Goal: Information Seeking & Learning: Learn about a topic

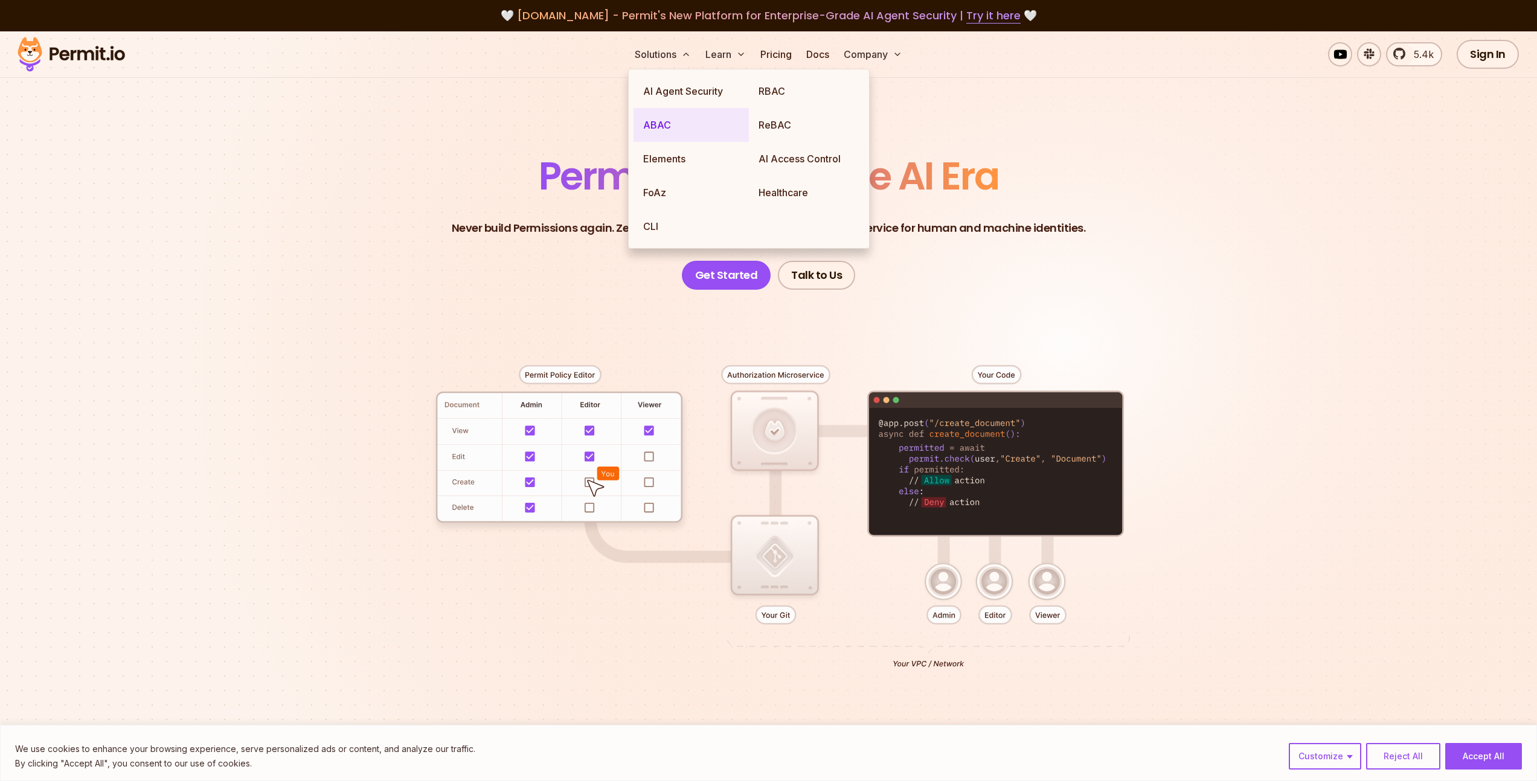
click at [694, 124] on link "ABAC" at bounding box center [690, 125] width 115 height 34
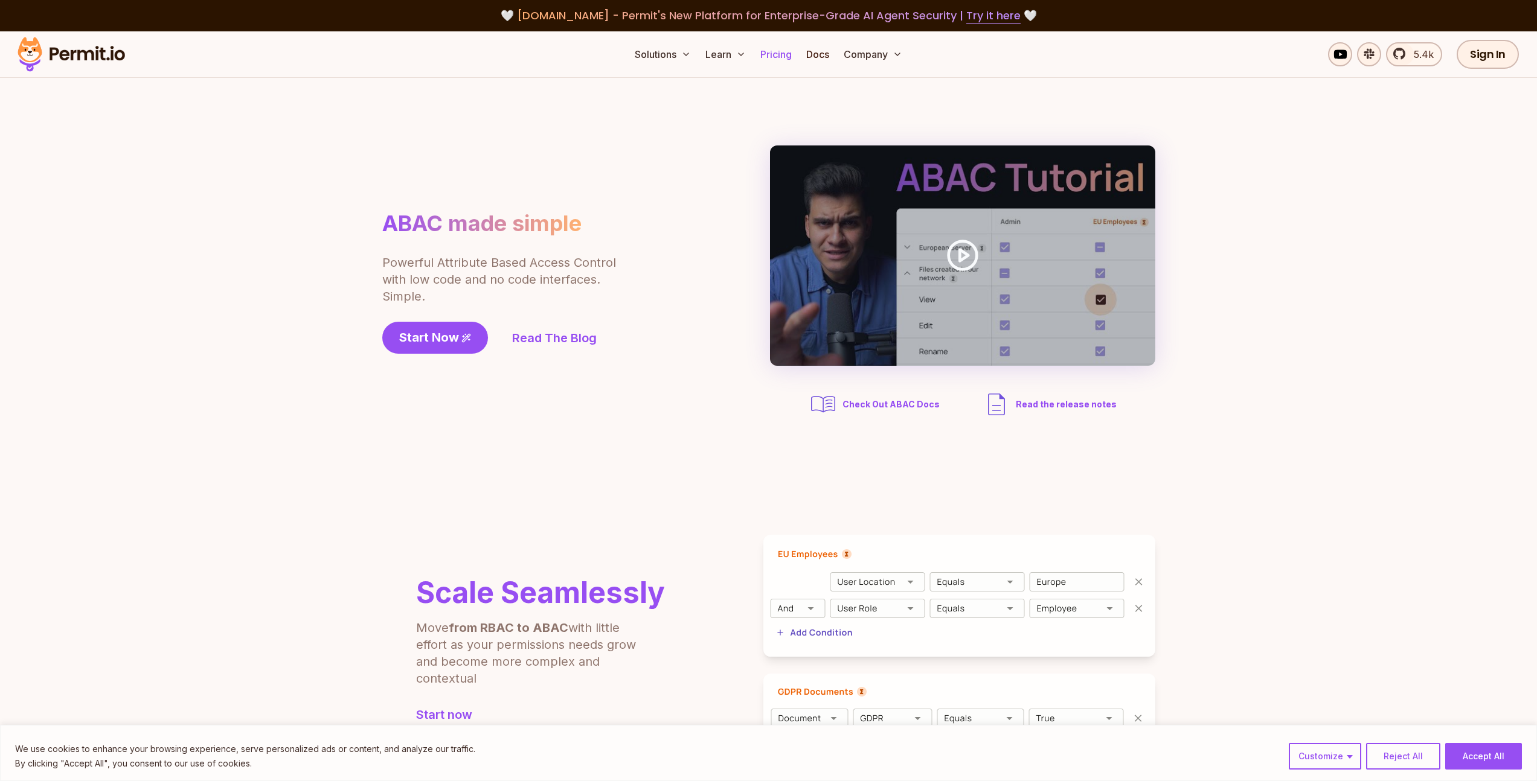
click at [791, 46] on link "Pricing" at bounding box center [775, 54] width 41 height 24
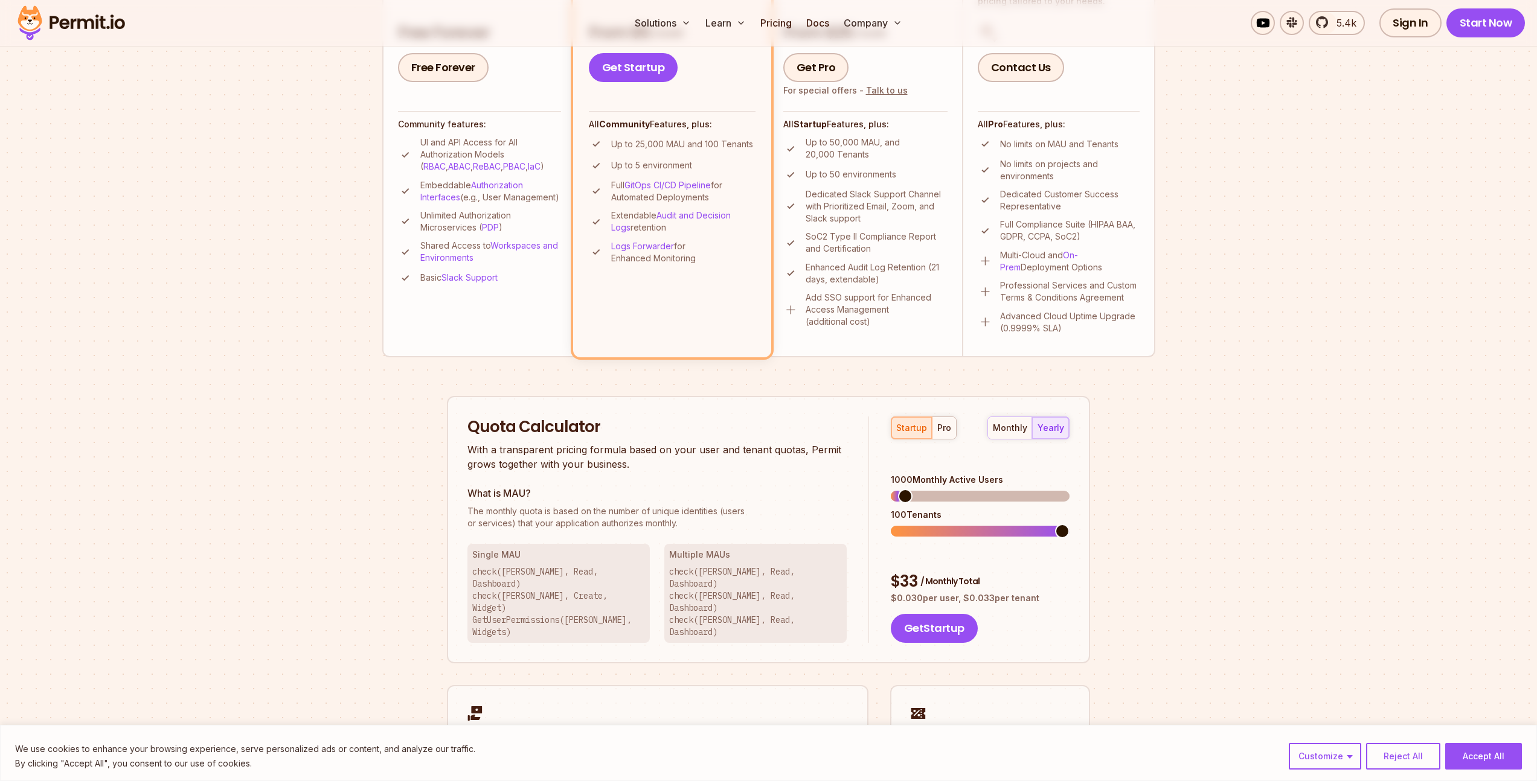
scroll to position [426, 0]
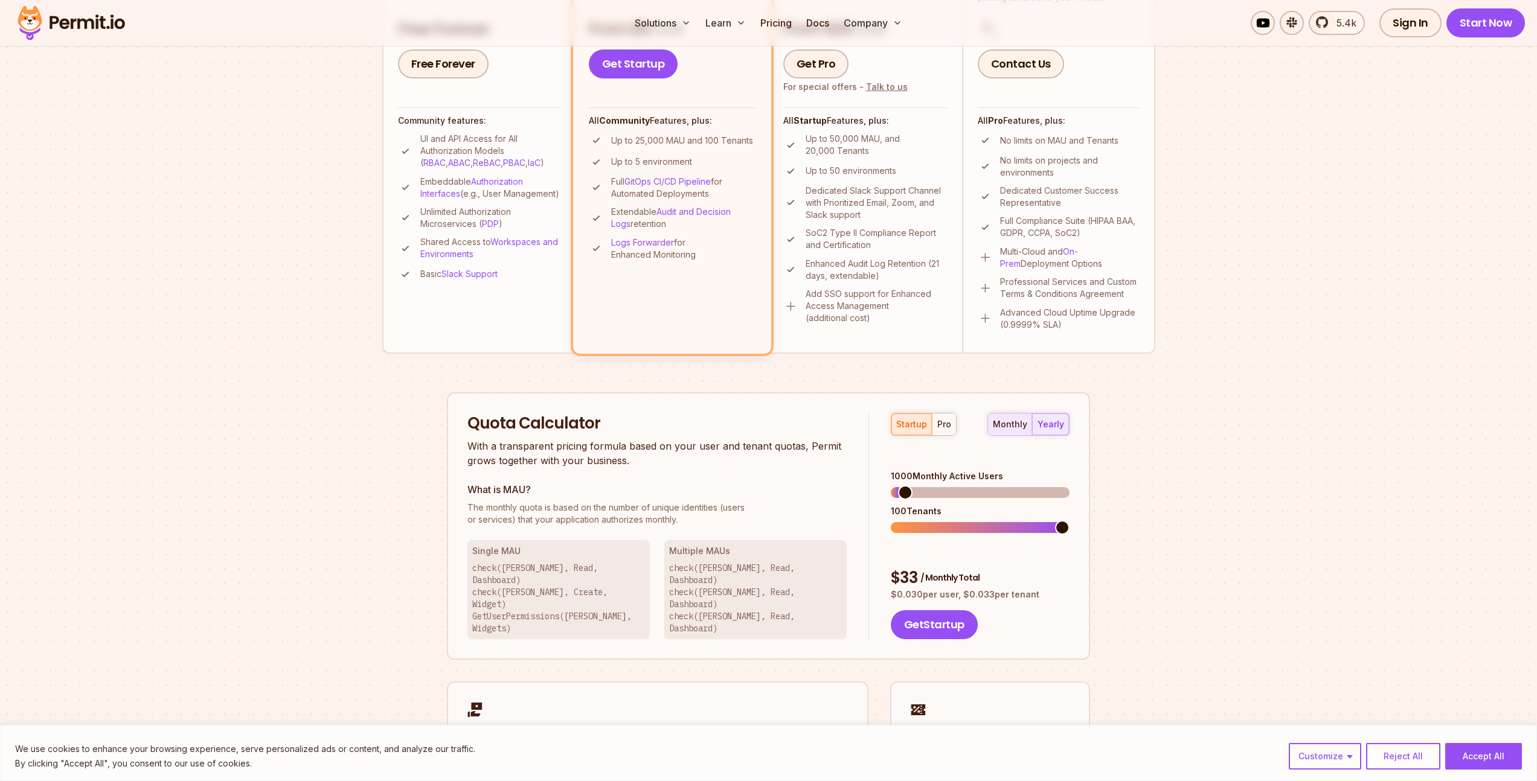
click at [1027, 422] on div "monthly" at bounding box center [1010, 424] width 34 height 12
click at [1048, 422] on div "yearly" at bounding box center [1050, 424] width 27 height 12
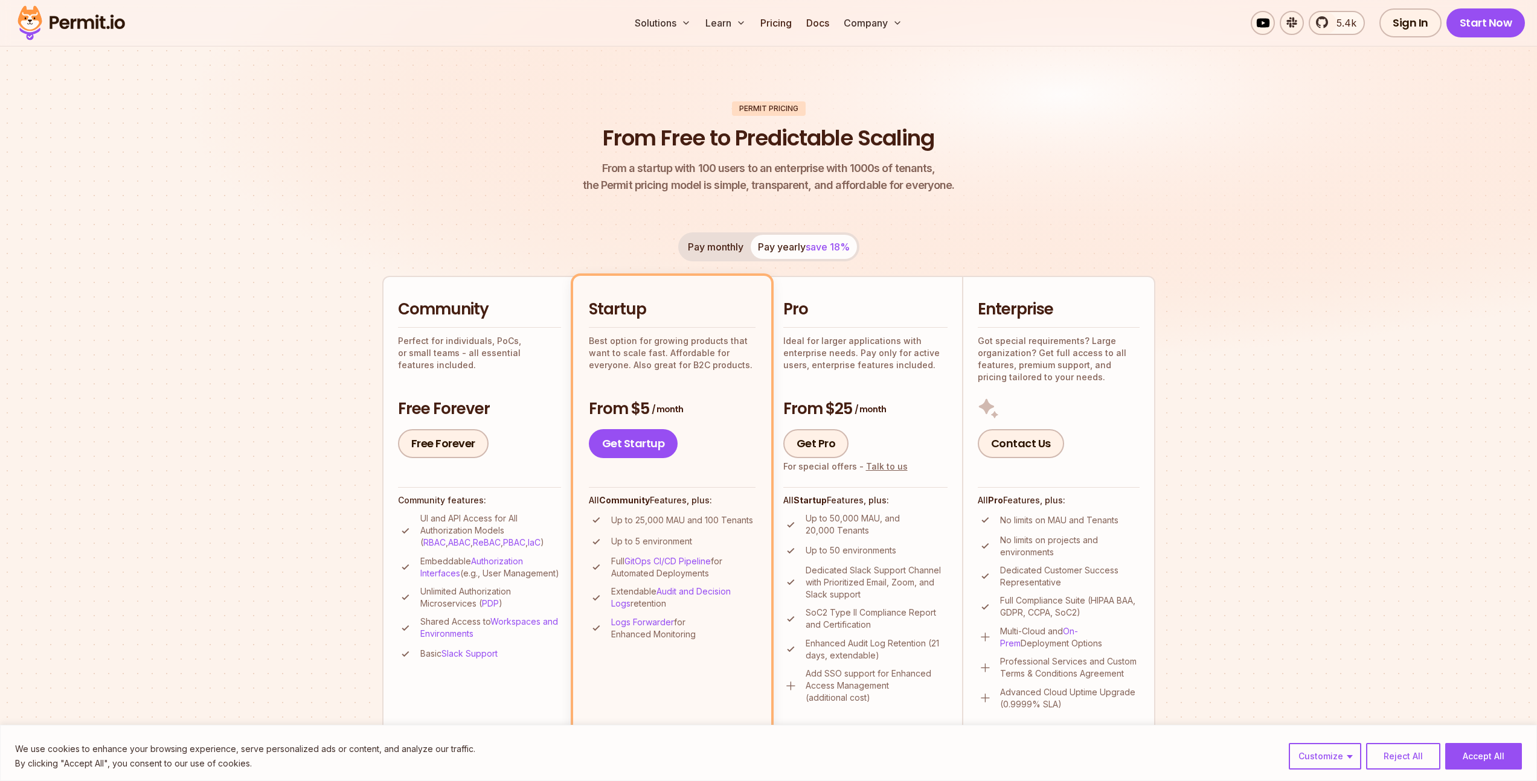
scroll to position [0, 0]
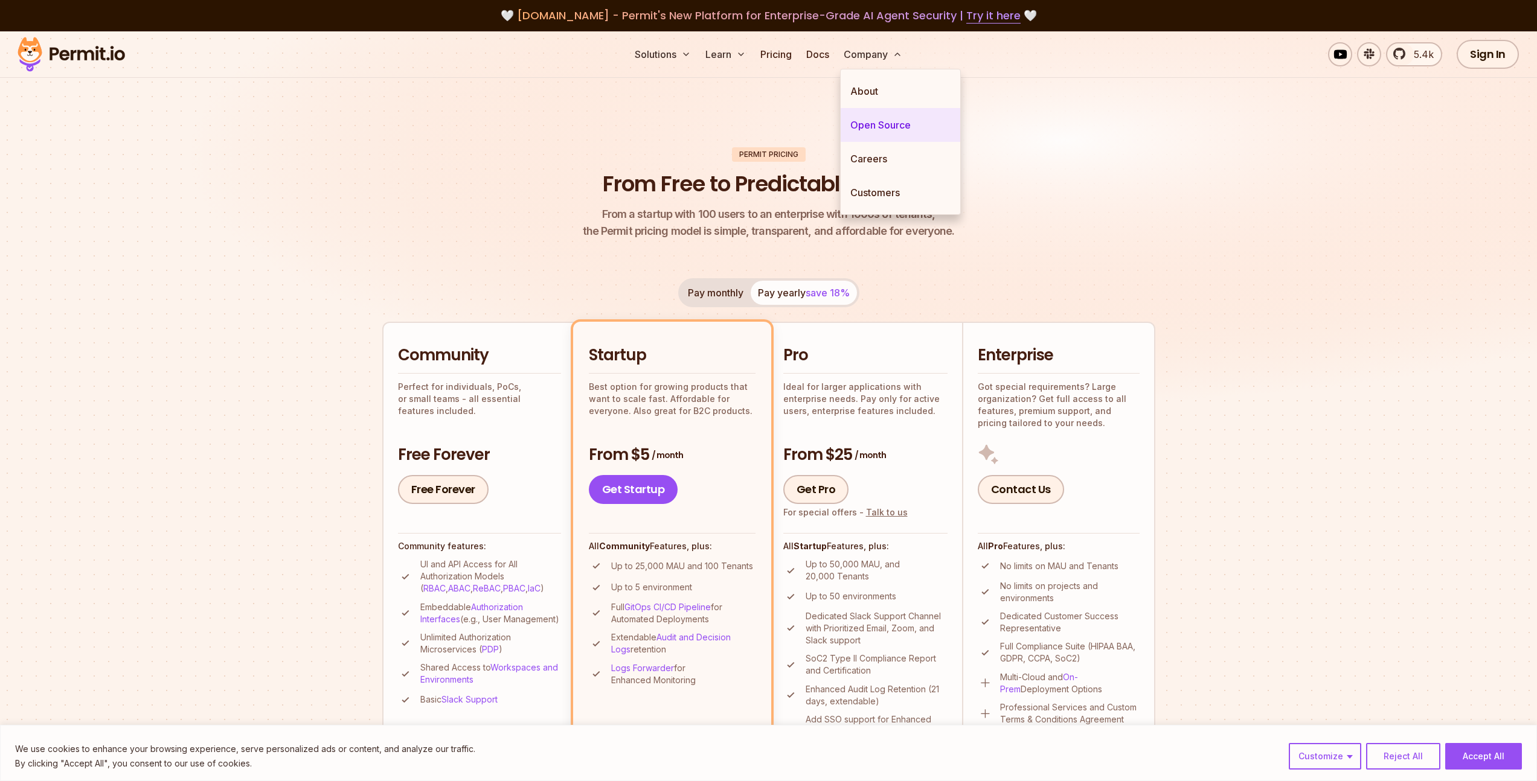
click at [886, 129] on link "Open Source" at bounding box center [901, 125] width 120 height 34
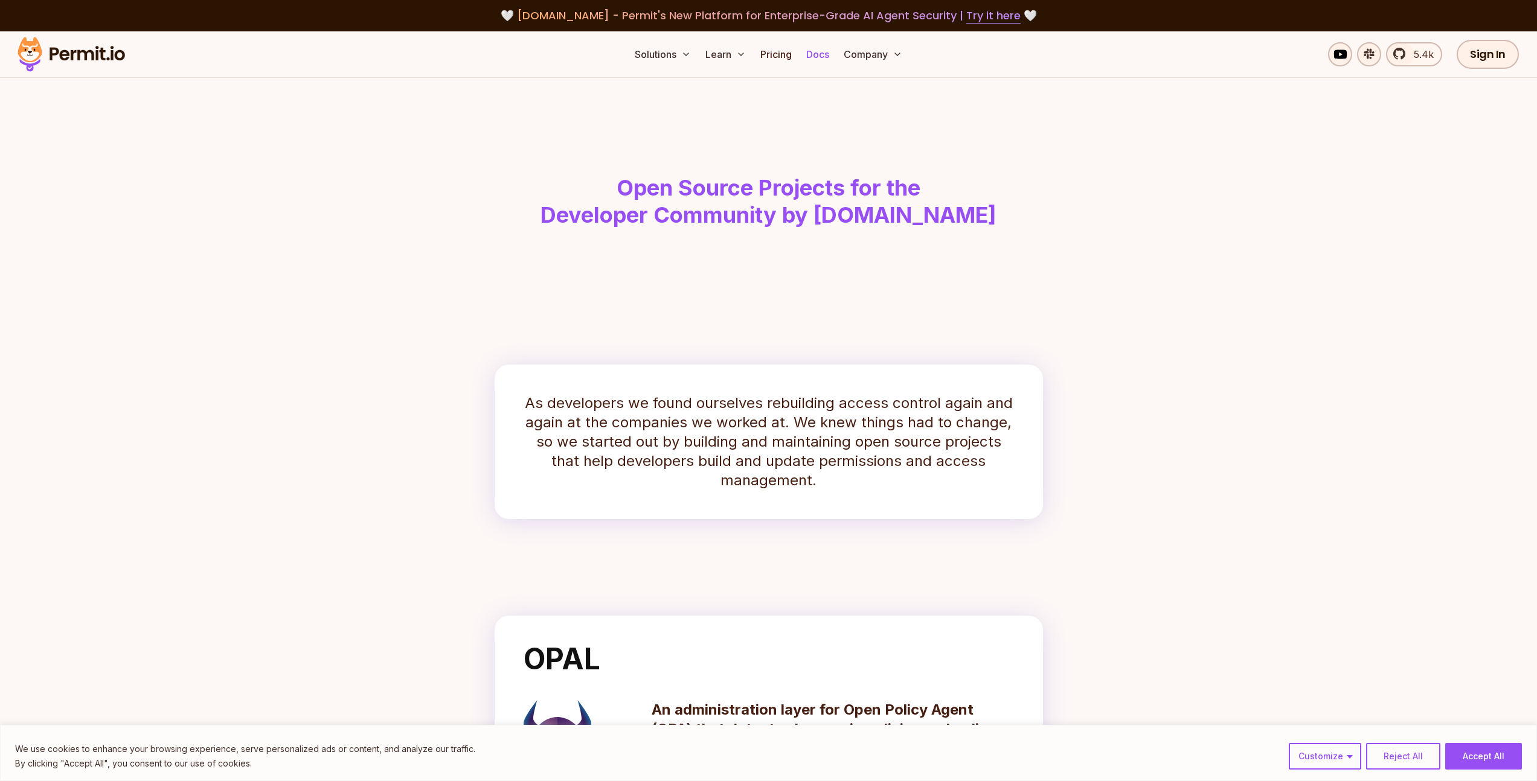
click at [825, 55] on link "Docs" at bounding box center [817, 54] width 33 height 24
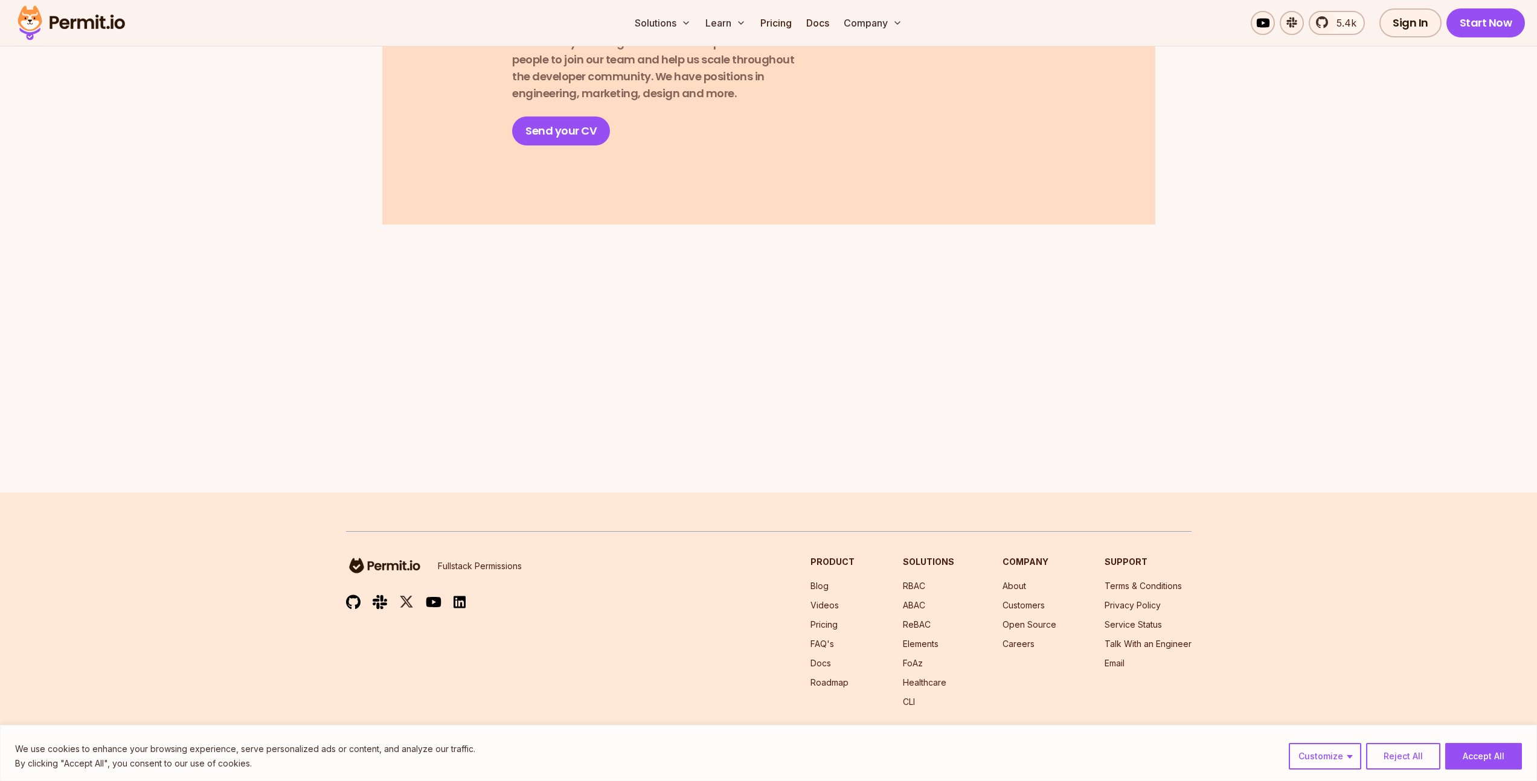
scroll to position [1759, 0]
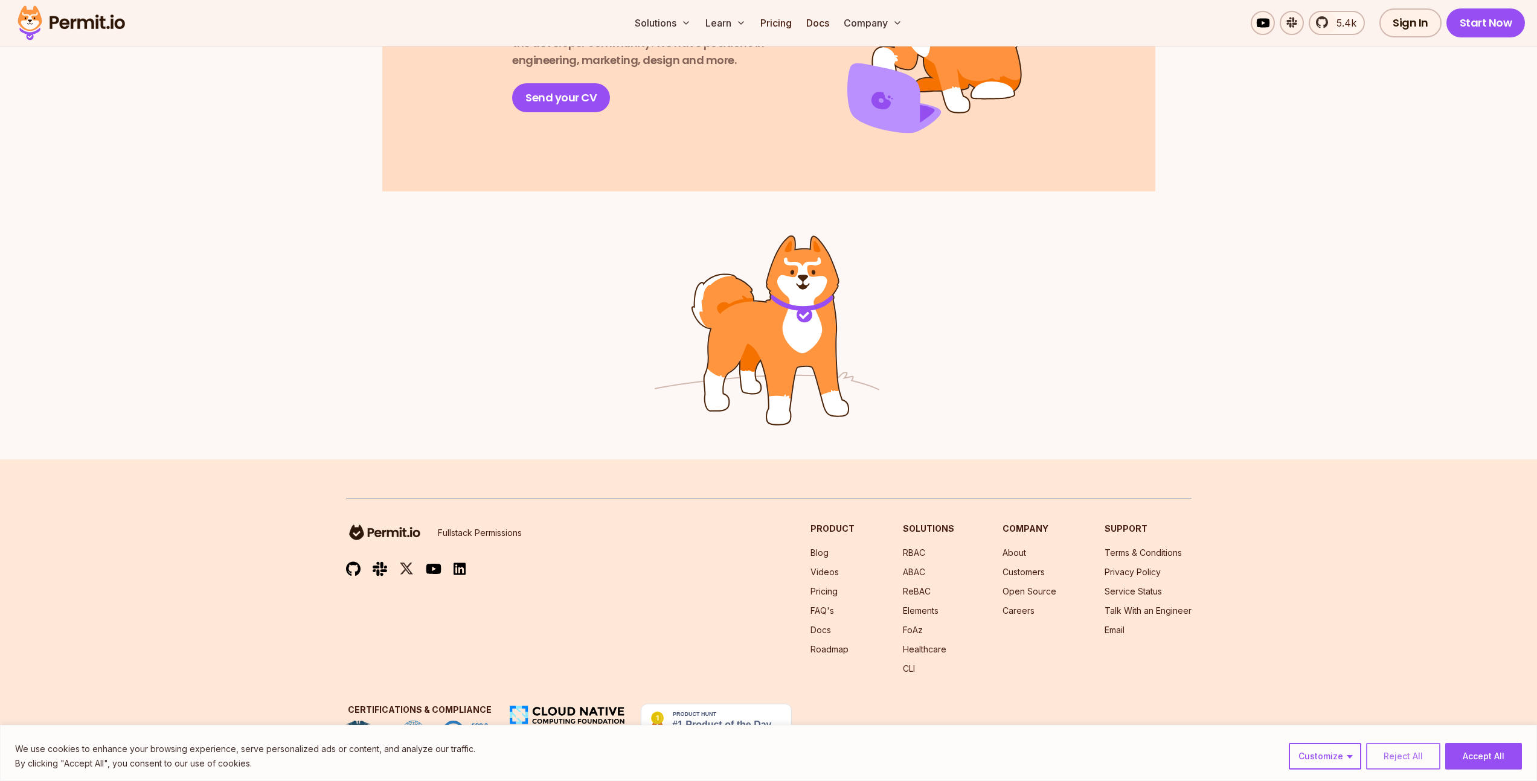
click at [1409, 761] on button "Reject All" at bounding box center [1403, 756] width 74 height 27
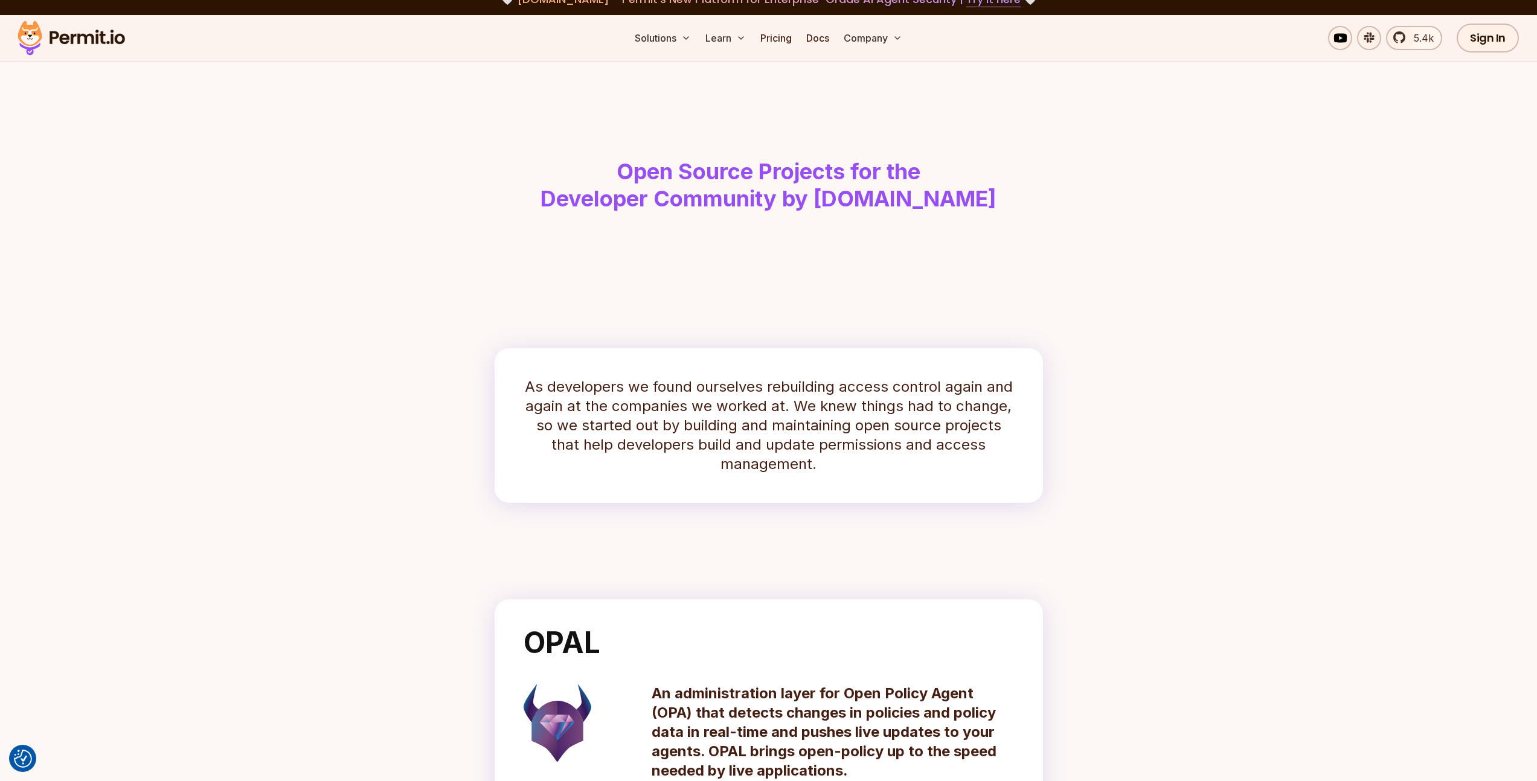
scroll to position [0, 0]
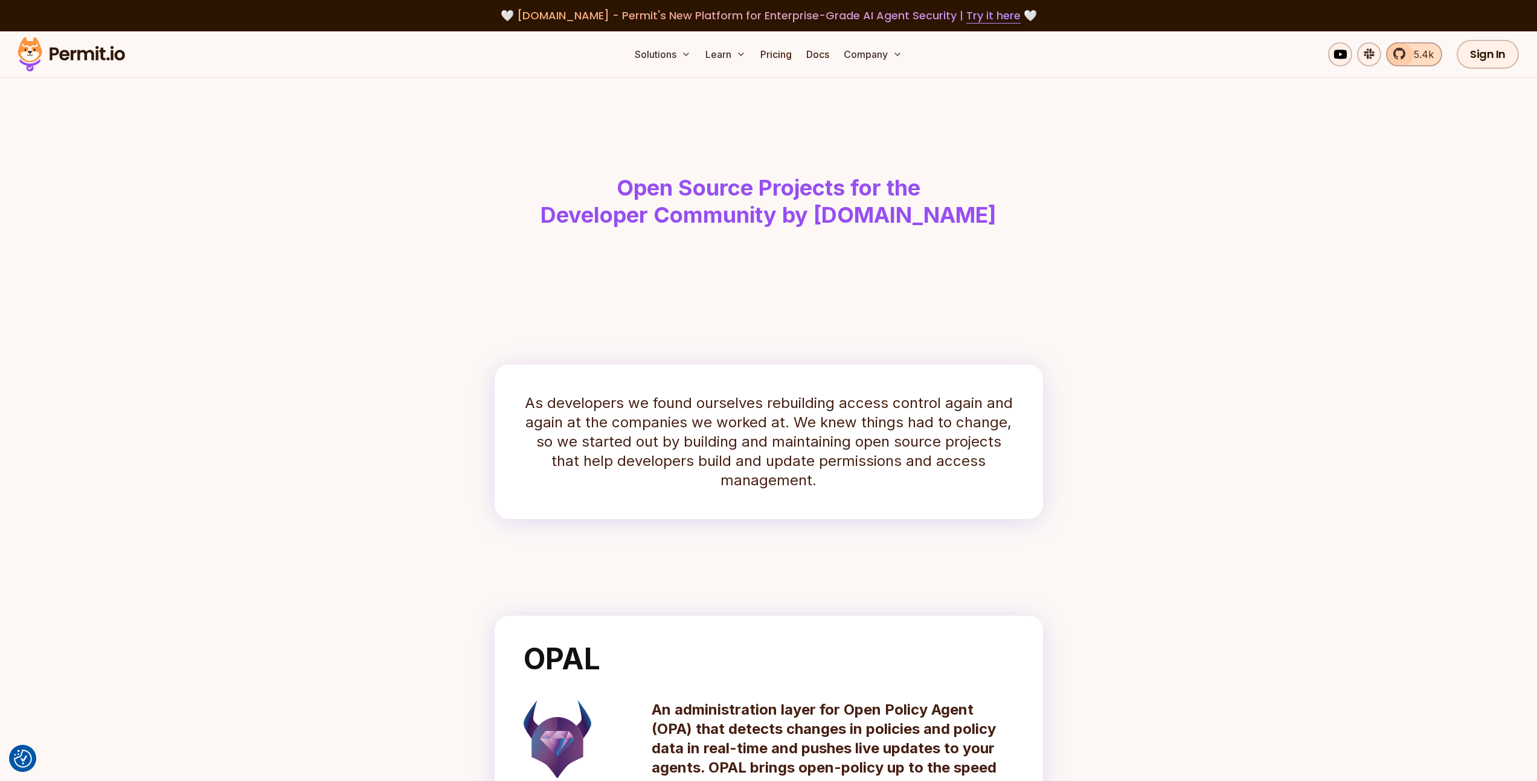
click at [1407, 59] on link "5.4k" at bounding box center [1414, 54] width 56 height 24
